Goal: Task Accomplishment & Management: Manage account settings

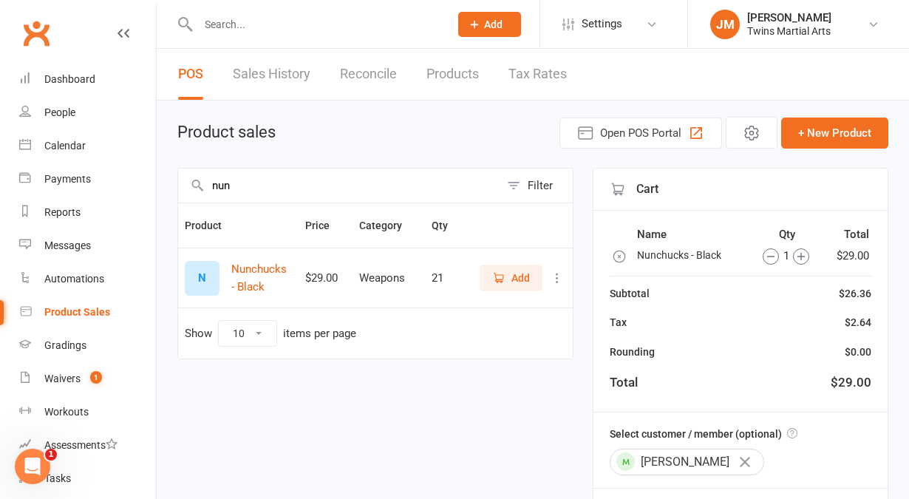
click at [243, 19] on input "text" at bounding box center [316, 24] width 245 height 21
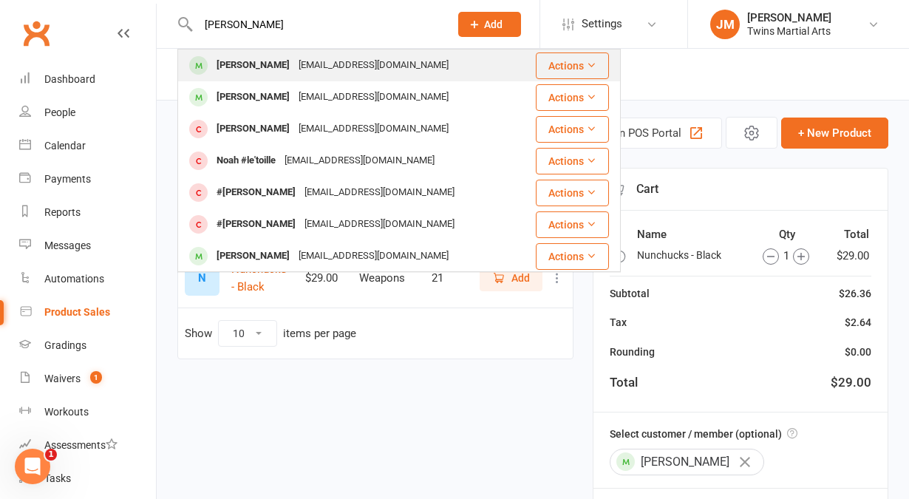
type input "[PERSON_NAME]"
click at [249, 67] on div "[PERSON_NAME]" at bounding box center [253, 65] width 82 height 21
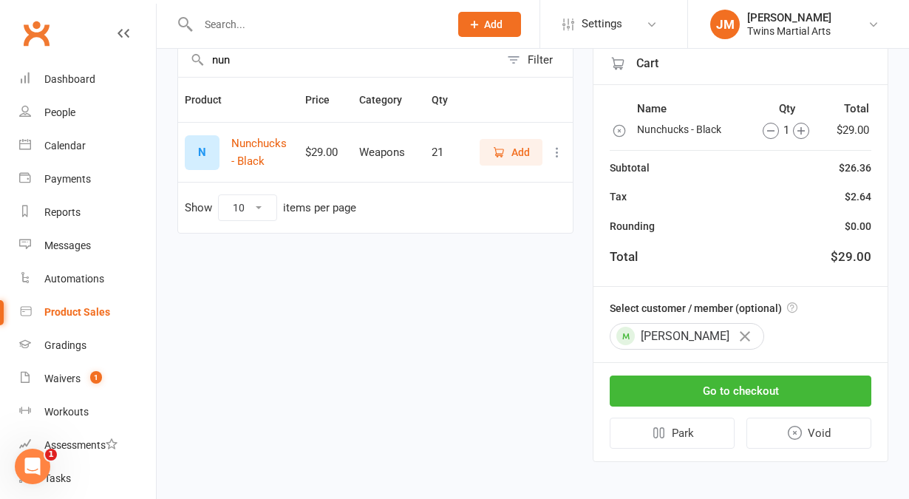
scroll to position [127, 0]
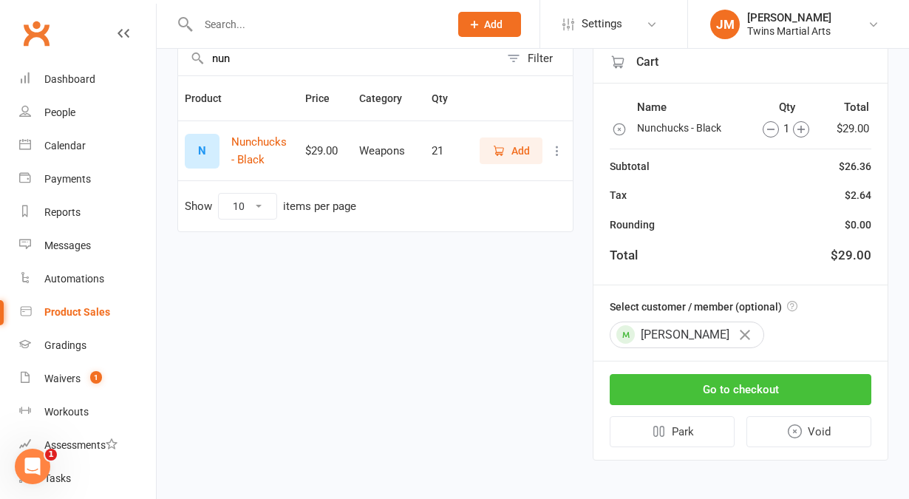
click at [742, 376] on button "Go to checkout" at bounding box center [740, 389] width 262 height 31
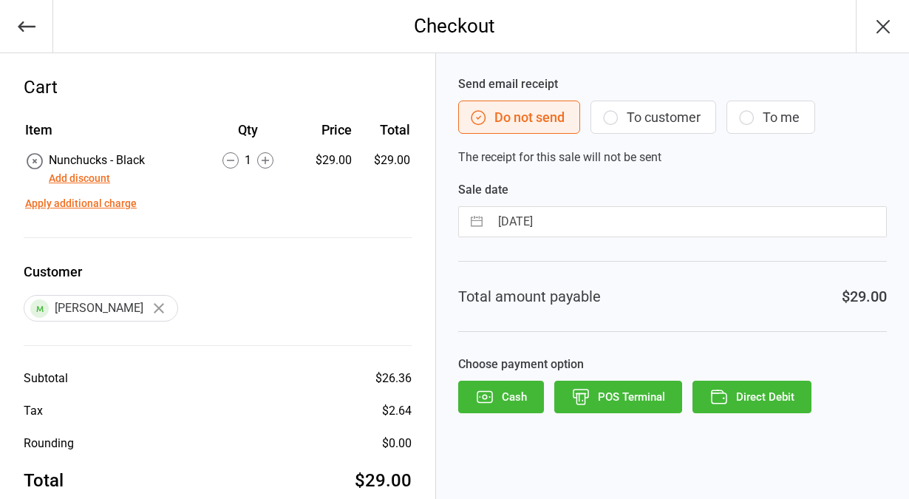
click at [629, 392] on button "POS Terminal" at bounding box center [618, 396] width 128 height 33
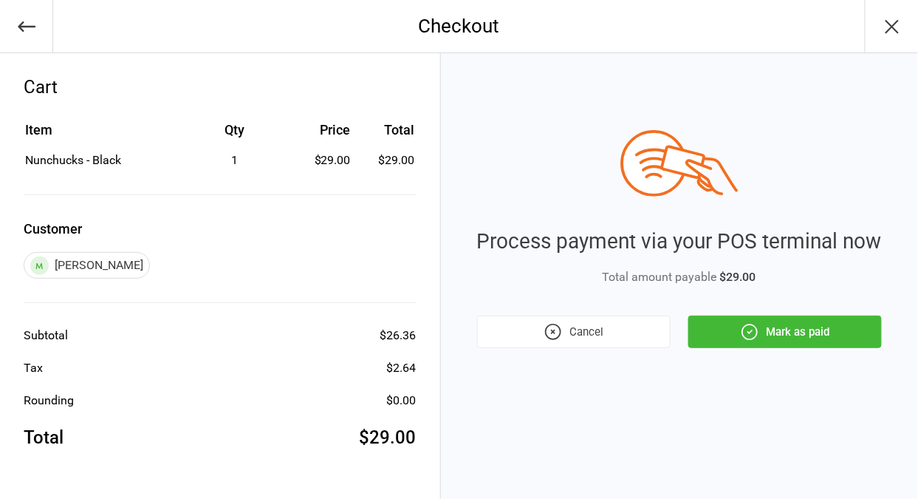
click at [787, 329] on button "Mark as paid" at bounding box center [785, 331] width 194 height 33
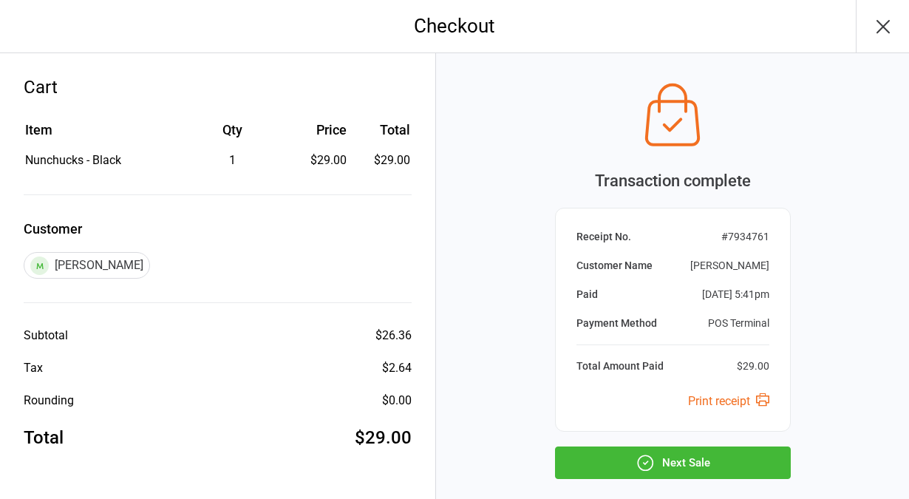
click at [658, 463] on button "Next Sale" at bounding box center [673, 462] width 236 height 33
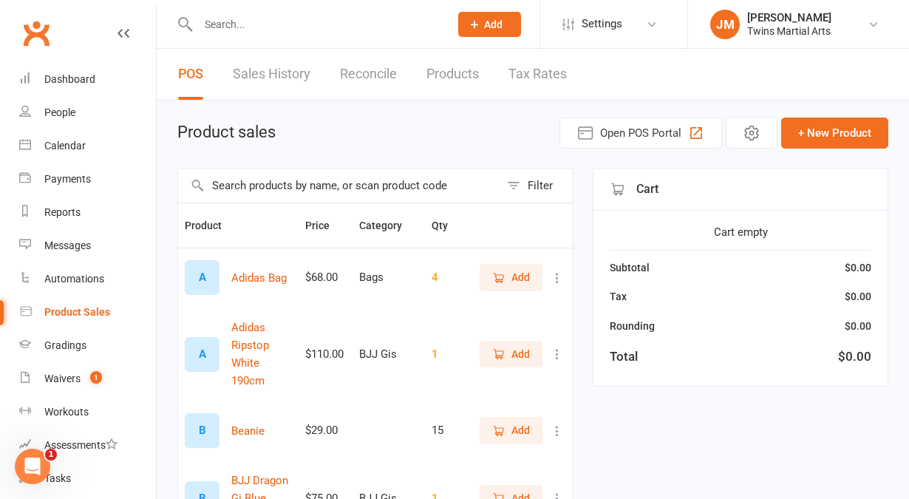
click at [258, 33] on input "text" at bounding box center [316, 24] width 245 height 21
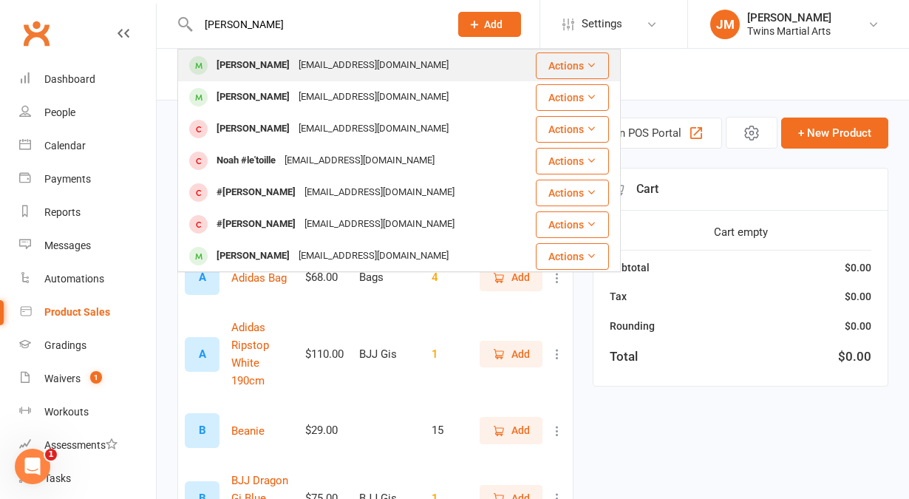
type input "[PERSON_NAME]"
click at [247, 69] on div "[PERSON_NAME]" at bounding box center [253, 65] width 82 height 21
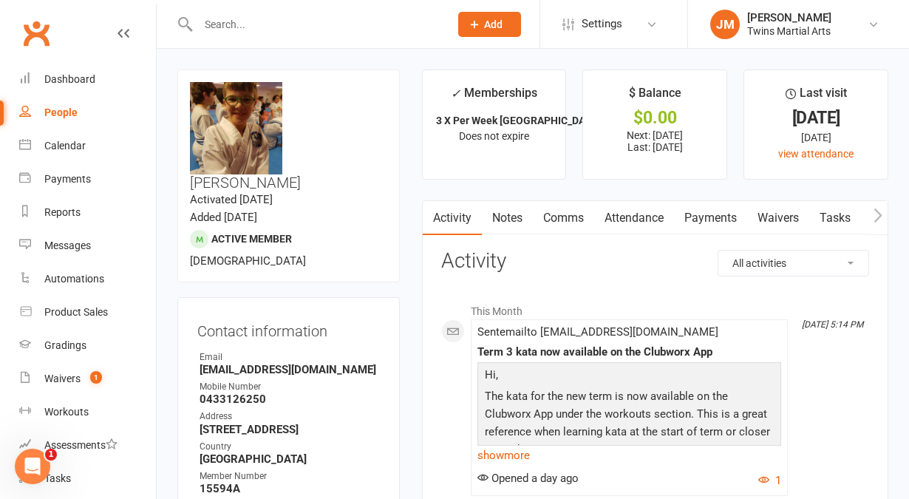
click at [515, 217] on link "Notes" at bounding box center [507, 218] width 51 height 34
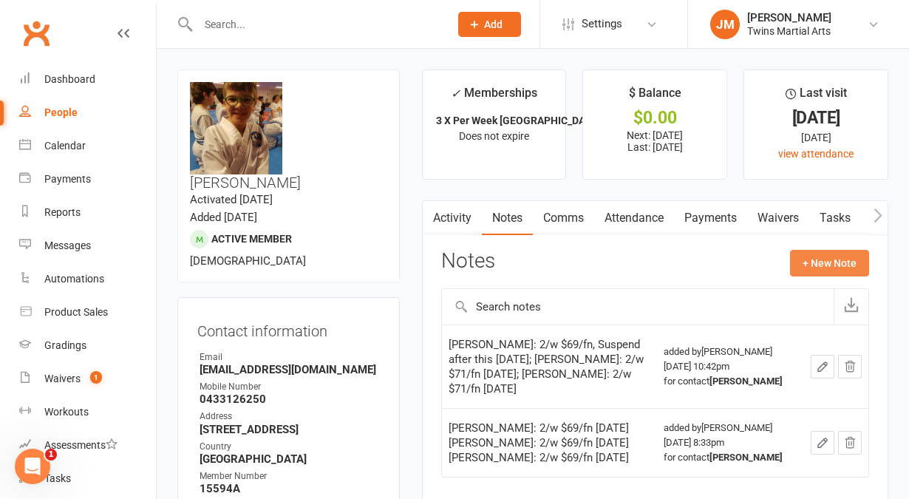
click at [810, 264] on button "+ New Note" at bounding box center [829, 263] width 79 height 27
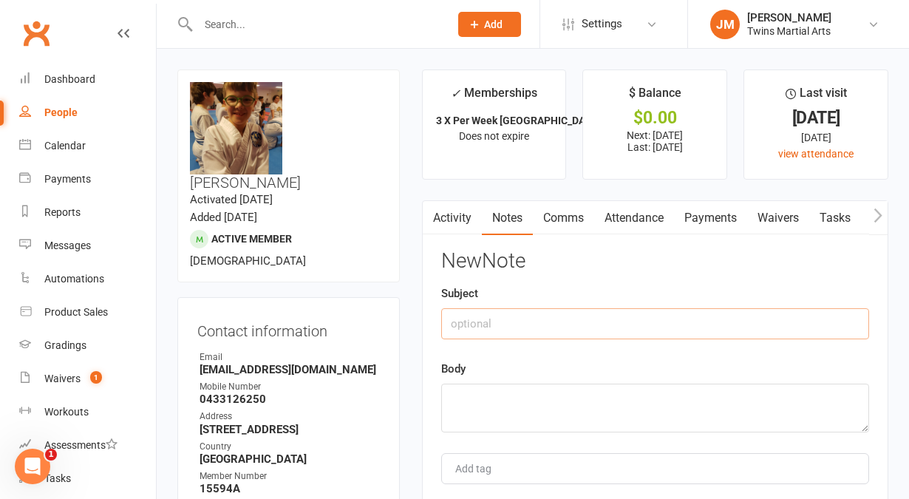
click at [583, 332] on input "text" at bounding box center [655, 323] width 428 height 31
type input "credit 1 tee - returned size 12 not worn, wants 14 or S"
click at [553, 394] on textarea at bounding box center [655, 407] width 428 height 49
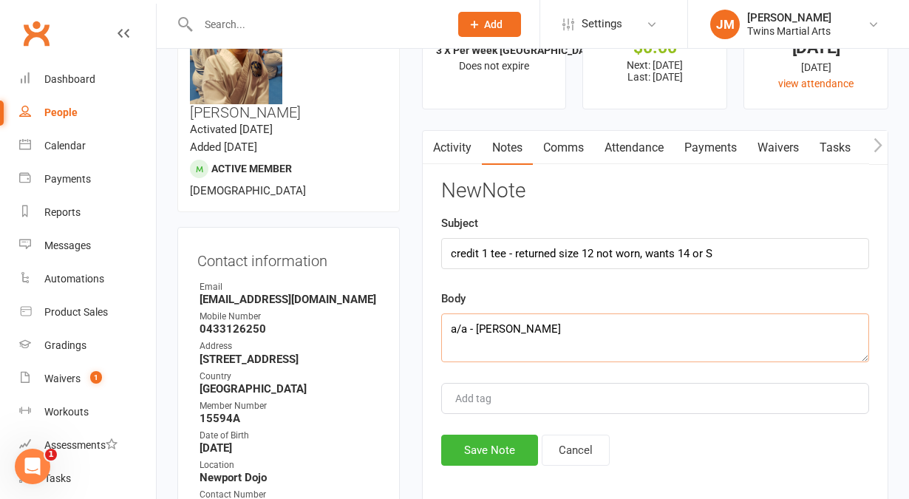
scroll to position [71, 0]
type textarea "a/a - [PERSON_NAME]"
click at [486, 445] on button "Save Note" at bounding box center [489, 449] width 97 height 31
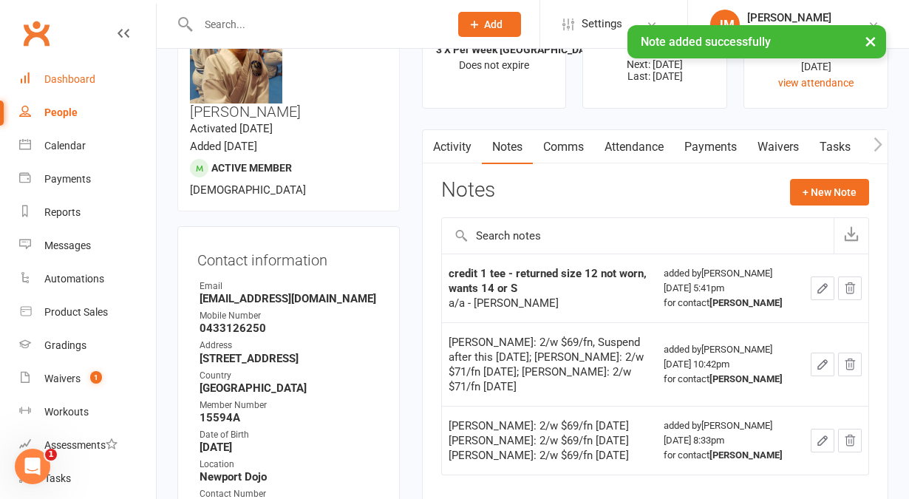
click at [75, 72] on link "Dashboard" at bounding box center [87, 79] width 137 height 33
